Goal: Entertainment & Leisure: Consume media (video, audio)

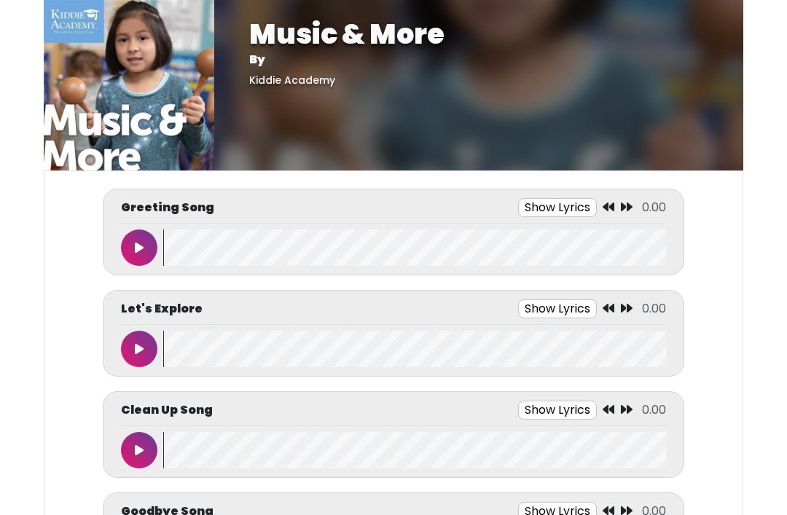
click at [140, 254] on button at bounding box center [139, 247] width 36 height 36
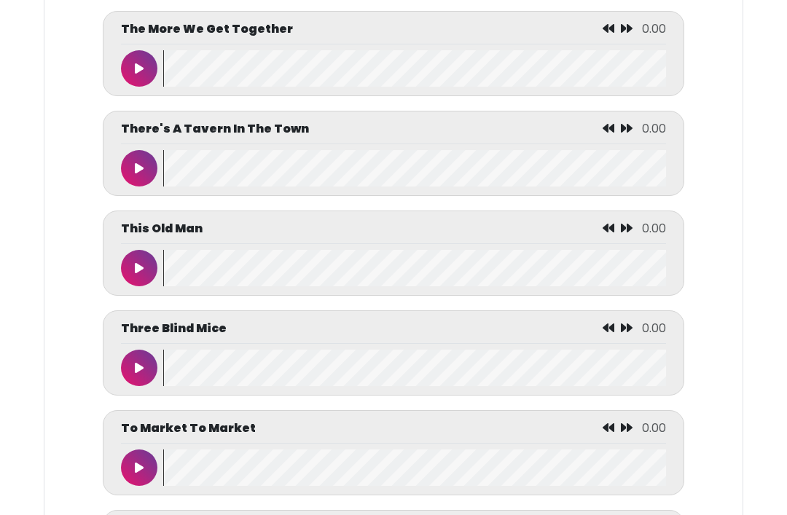
scroll to position [6571, 0]
click at [154, 186] on div at bounding box center [142, 168] width 42 height 36
click at [139, 174] on icon at bounding box center [139, 168] width 9 height 12
click at [143, 186] on button at bounding box center [139, 168] width 36 height 36
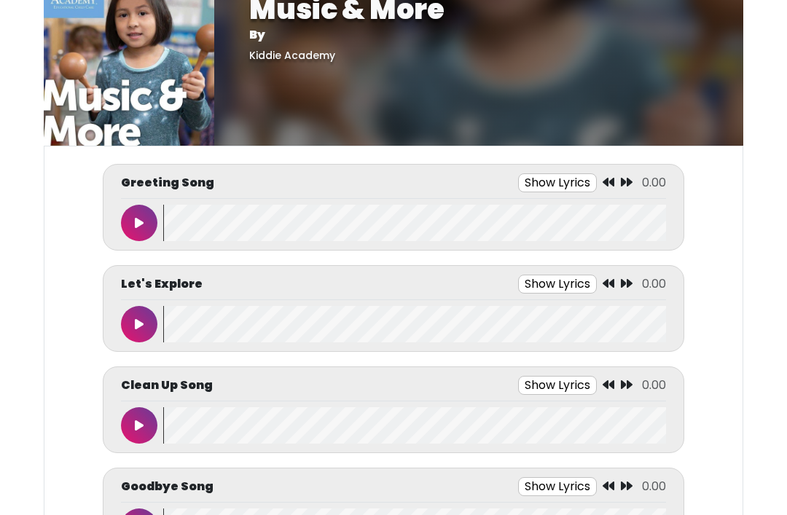
scroll to position [52, 0]
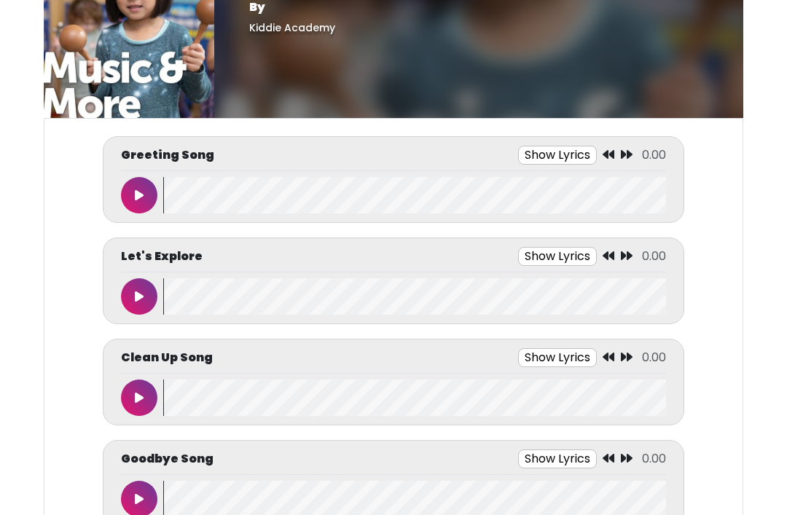
click at [139, 294] on icon at bounding box center [139, 297] width 9 height 12
click at [135, 395] on icon at bounding box center [138, 398] width 7 height 12
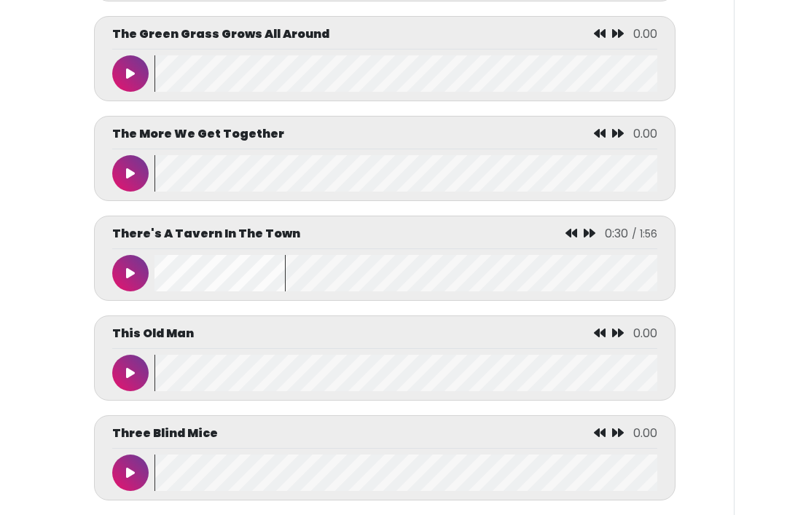
scroll to position [0, 9]
click at [136, 291] on button at bounding box center [130, 273] width 36 height 36
click at [139, 391] on button at bounding box center [130, 373] width 36 height 36
click at [283, 291] on wave at bounding box center [405, 273] width 503 height 36
click at [179, 291] on wave at bounding box center [405, 273] width 503 height 36
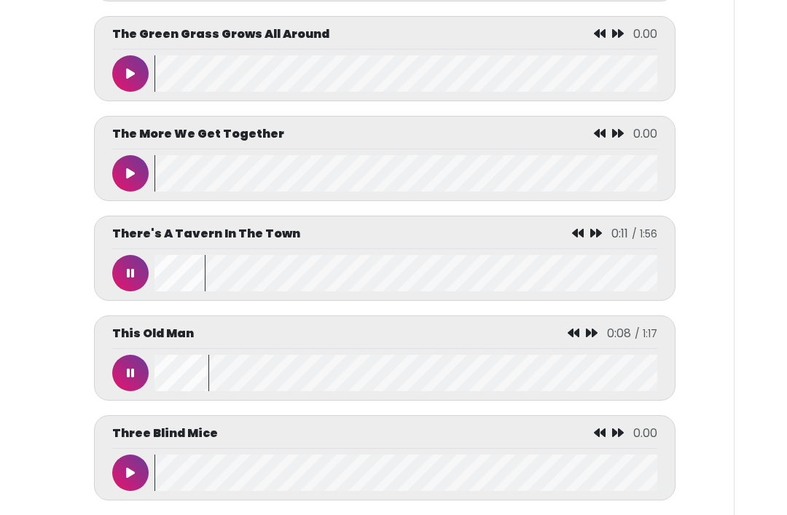
click at [115, 391] on button at bounding box center [130, 373] width 36 height 36
click at [135, 291] on button at bounding box center [130, 273] width 36 height 36
click at [130, 291] on button at bounding box center [130, 273] width 36 height 36
click at [136, 291] on button at bounding box center [130, 273] width 36 height 36
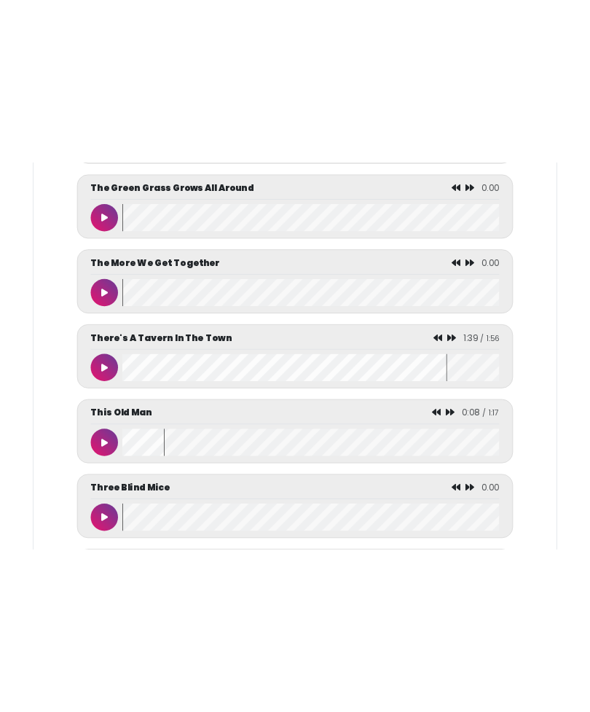
scroll to position [6312, 0]
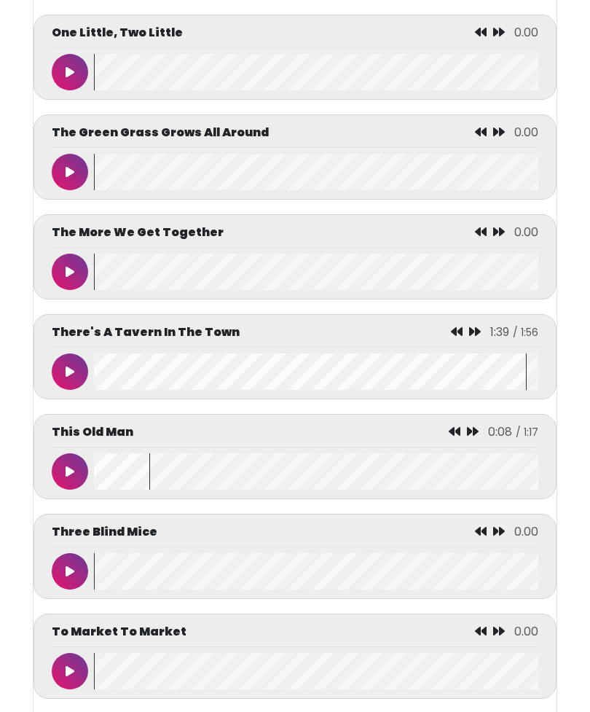
click at [64, 390] on button at bounding box center [70, 371] width 36 height 36
click at [522, 390] on wave at bounding box center [316, 371] width 444 height 36
click at [117, 390] on wave at bounding box center [316, 371] width 444 height 36
click at [69, 377] on icon at bounding box center [69, 372] width 7 height 12
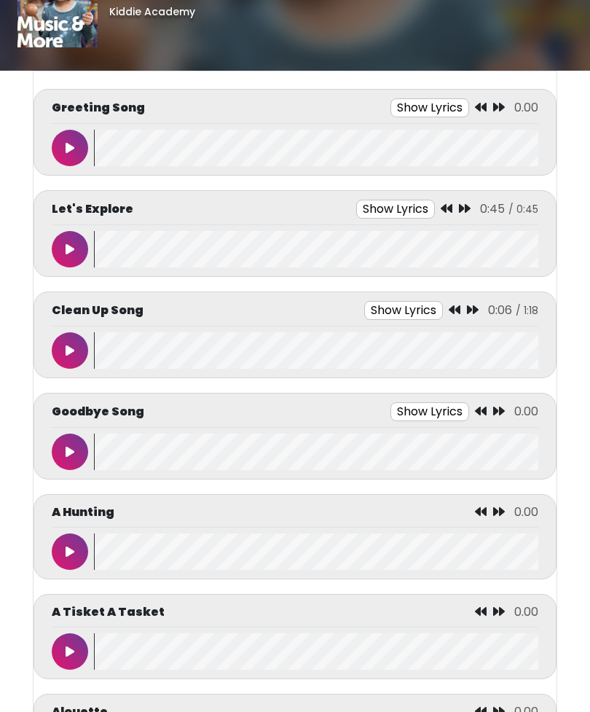
scroll to position [0, 0]
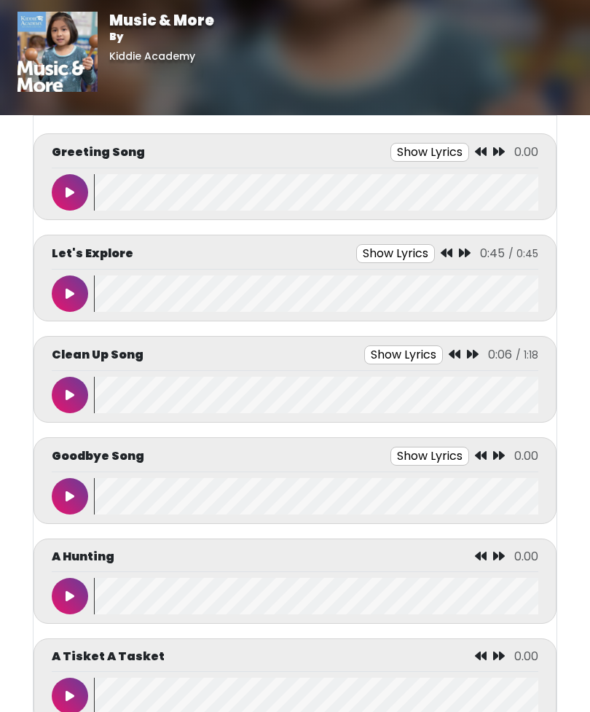
click at [72, 396] on icon at bounding box center [70, 395] width 9 height 12
click at [56, 394] on button at bounding box center [70, 395] width 36 height 36
click at [73, 502] on button at bounding box center [70, 496] width 36 height 36
click at [81, 498] on button at bounding box center [70, 496] width 36 height 36
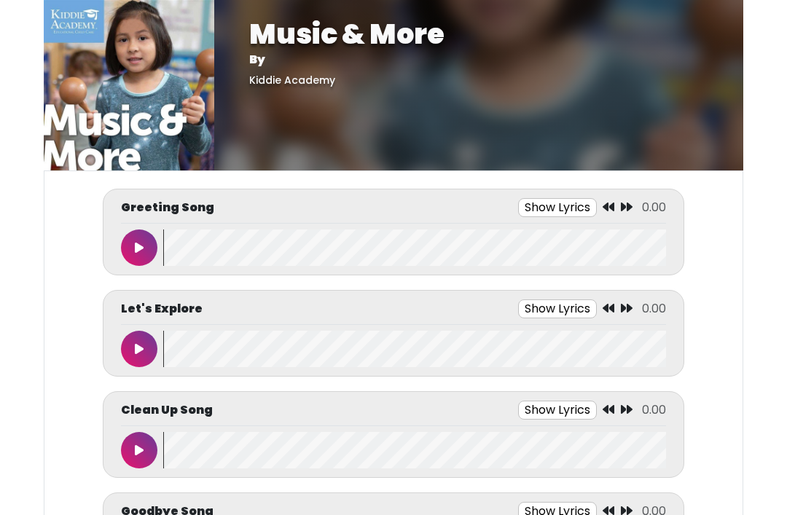
scroll to position [101, 0]
